Goal: Task Accomplishment & Management: Manage account settings

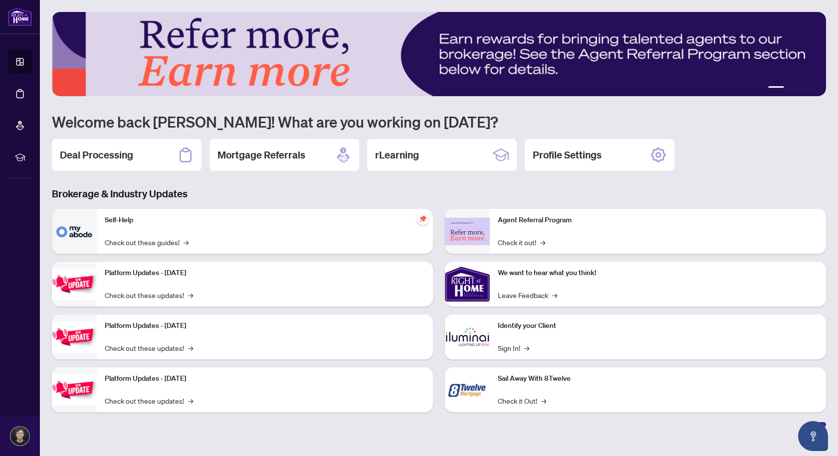
click at [162, 196] on h3 "Brokerage & Industry Updates" at bounding box center [439, 194] width 774 height 14
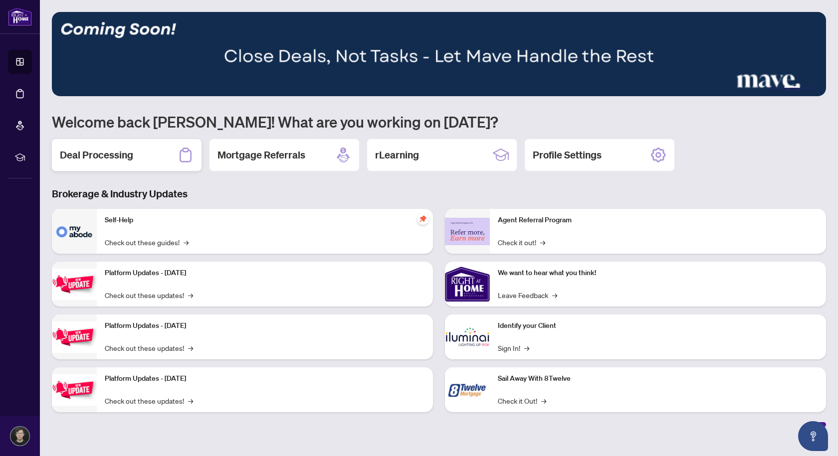
click at [139, 149] on div "Deal Processing" at bounding box center [127, 155] width 150 height 32
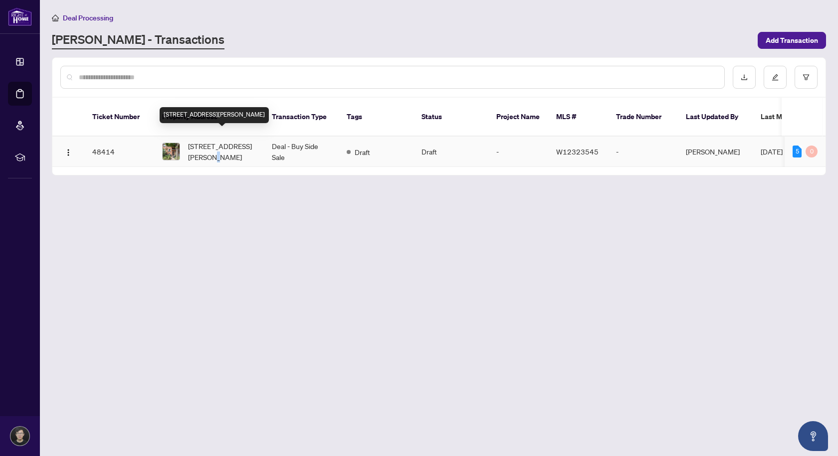
click at [205, 142] on span "[STREET_ADDRESS][PERSON_NAME]" at bounding box center [222, 152] width 68 height 22
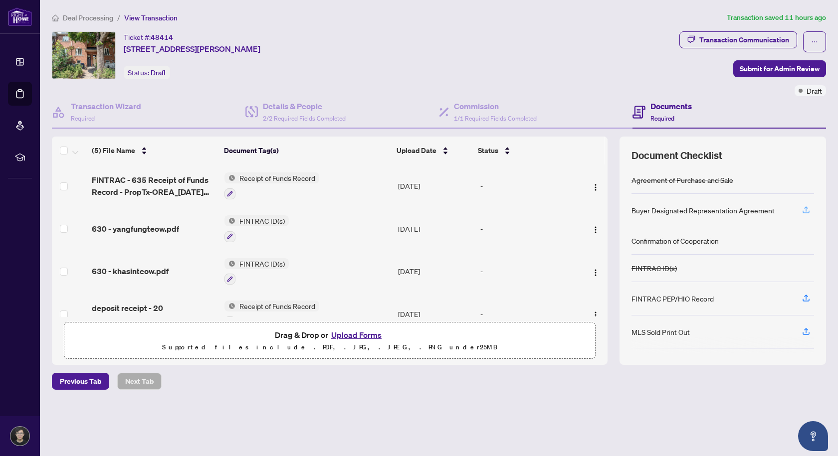
click at [802, 212] on icon "button" at bounding box center [805, 209] width 9 height 9
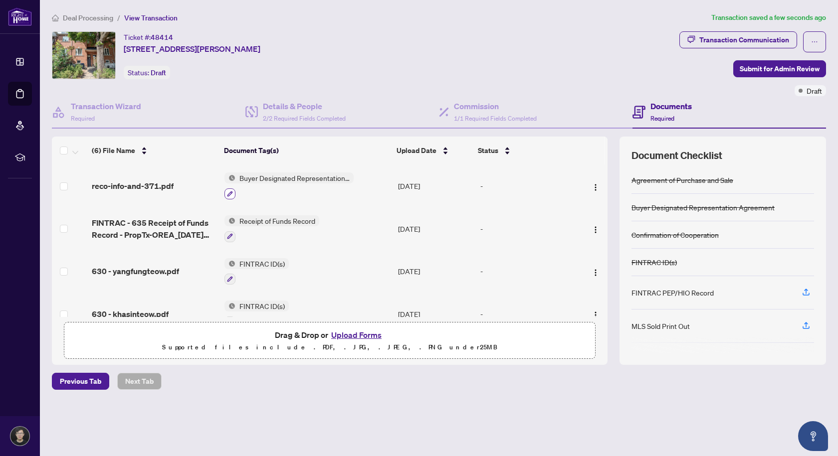
click at [229, 191] on icon "button" at bounding box center [230, 194] width 6 height 6
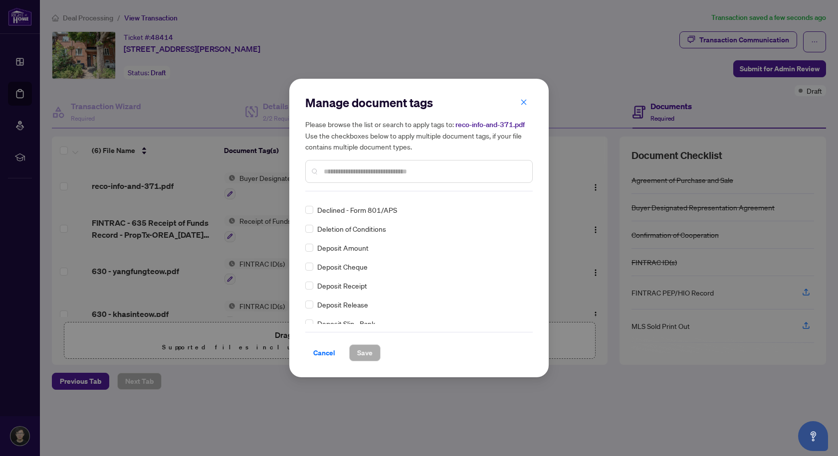
scroll to position [997, 0]
click at [392, 175] on input "text" at bounding box center [424, 171] width 200 height 11
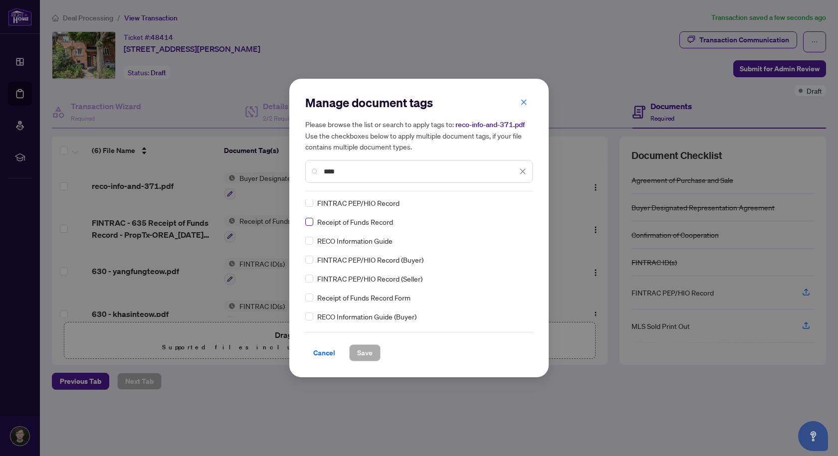
scroll to position [0, 0]
type input "****"
click at [364, 351] on span "Save" at bounding box center [364, 353] width 15 height 16
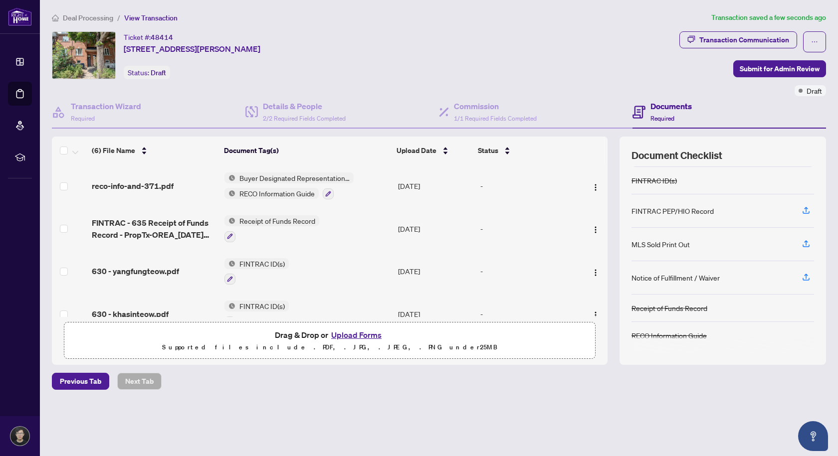
click at [586, 36] on div "Ticket #: 48414 [STREET_ADDRESS][PERSON_NAME] Status: Draft" at bounding box center [363, 55] width 623 height 48
